Goal: Task Accomplishment & Management: Manage account settings

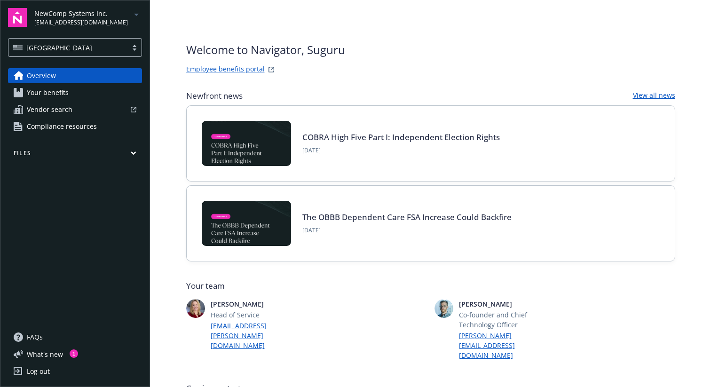
click at [137, 16] on icon "arrowDropDown" at bounding box center [136, 14] width 11 height 11
click at [96, 61] on span "Cactus Plants" at bounding box center [76, 56] width 75 height 19
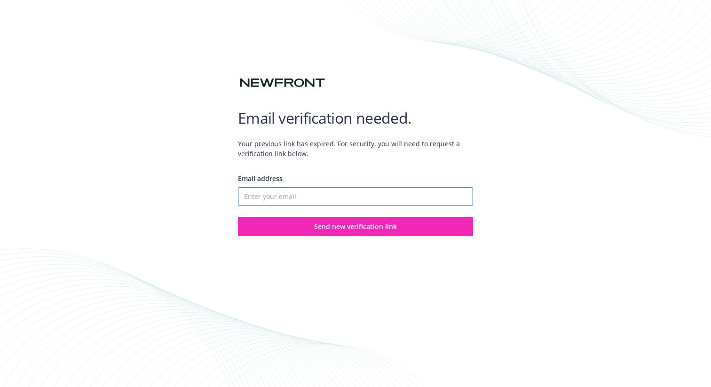
click at [378, 196] on input "Email address" at bounding box center [355, 196] width 235 height 19
paste input "[EMAIL_ADDRESS][DOMAIN_NAME]"
type input "[EMAIL_ADDRESS][DOMAIN_NAME]"
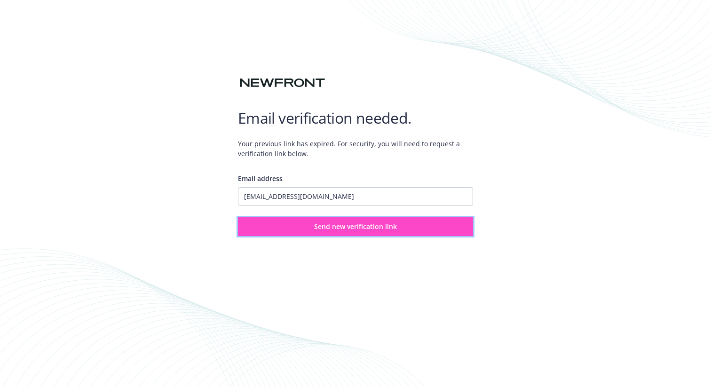
click at [333, 231] on button "Send new verification link" at bounding box center [355, 226] width 235 height 19
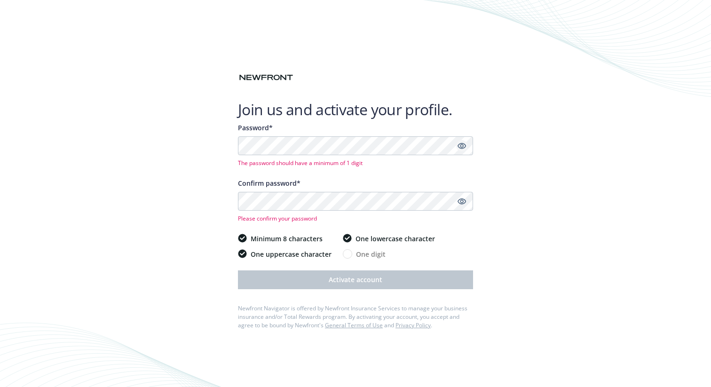
click at [463, 148] on icon "Show password" at bounding box center [462, 146] width 8 height 6
click at [351, 127] on div "Password*" at bounding box center [355, 128] width 235 height 10
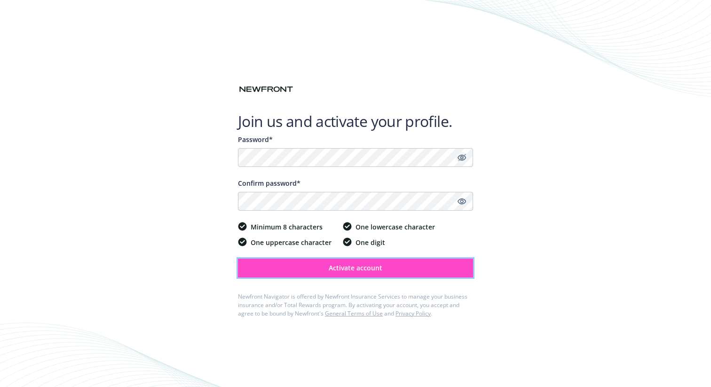
click at [403, 268] on button "Activate account" at bounding box center [355, 268] width 235 height 19
